Goal: Transaction & Acquisition: Download file/media

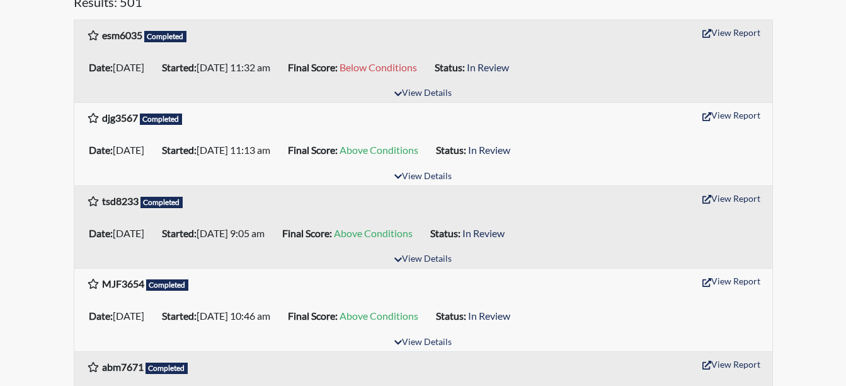
scroll to position [180, 0]
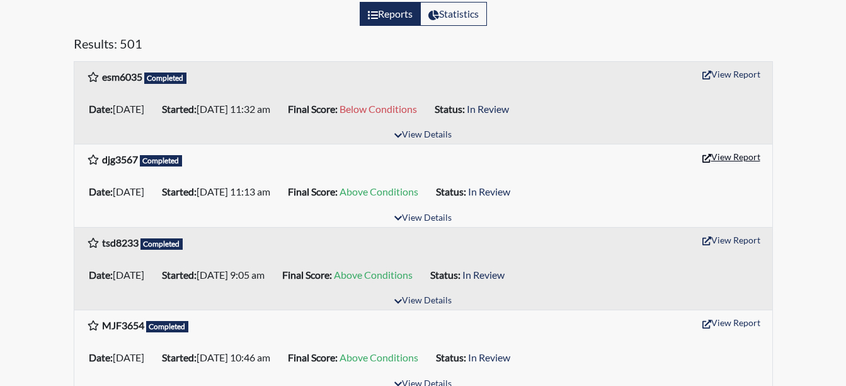
click at [716, 158] on button "View Report" at bounding box center [731, 157] width 69 height 20
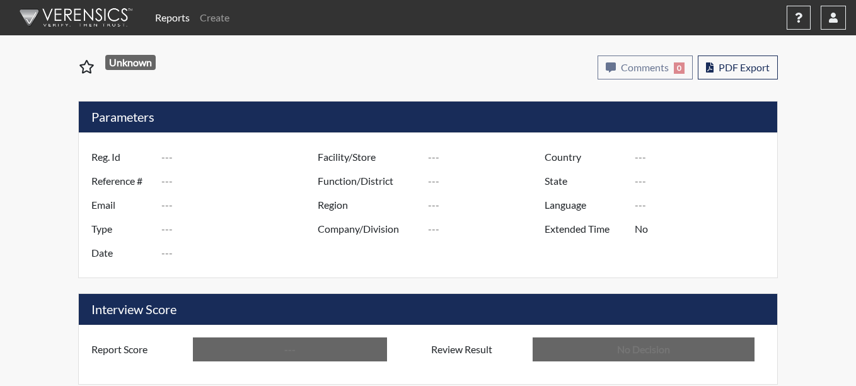
type input "djg3567"
type input "51517"
type input "---"
type input "Corrections Pre-Employment"
type input "Sep 30, 2025"
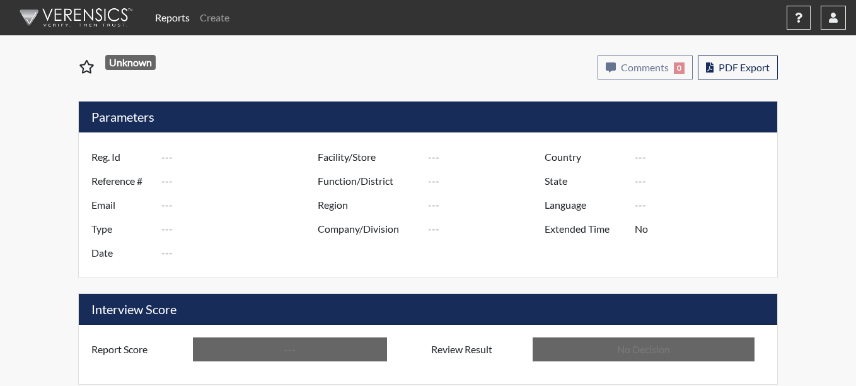
type input "Coastal SP"
type input "[GEOGRAPHIC_DATA]"
type input "[US_STATE]"
type input "English"
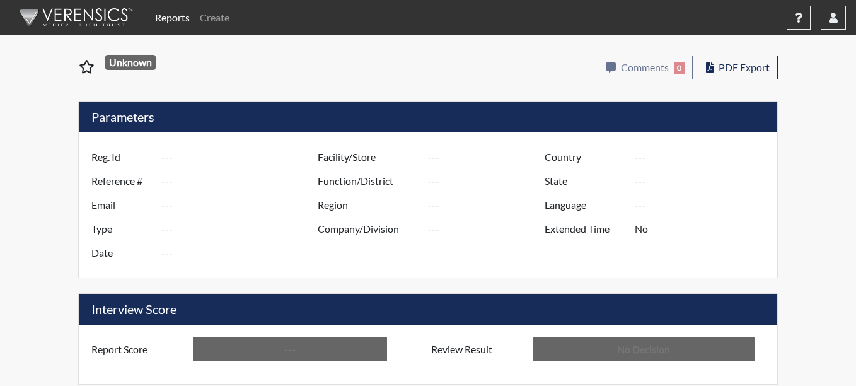
type input "Above Conditions"
type input "In Review"
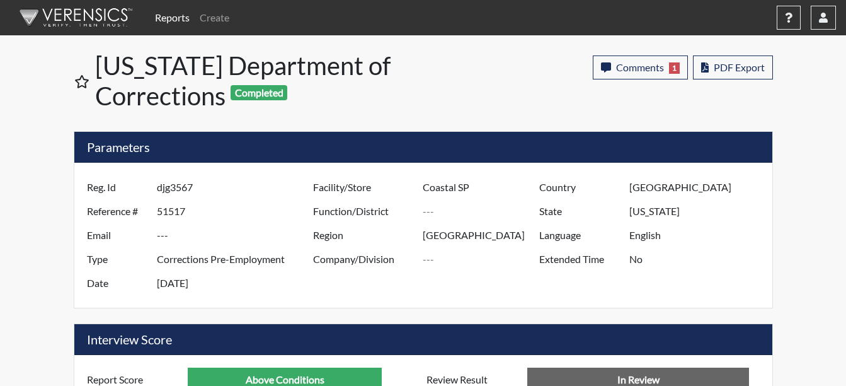
scroll to position [209, 524]
click at [735, 76] on button "PDF Export" at bounding box center [733, 67] width 80 height 24
